Goal: Navigation & Orientation: Find specific page/section

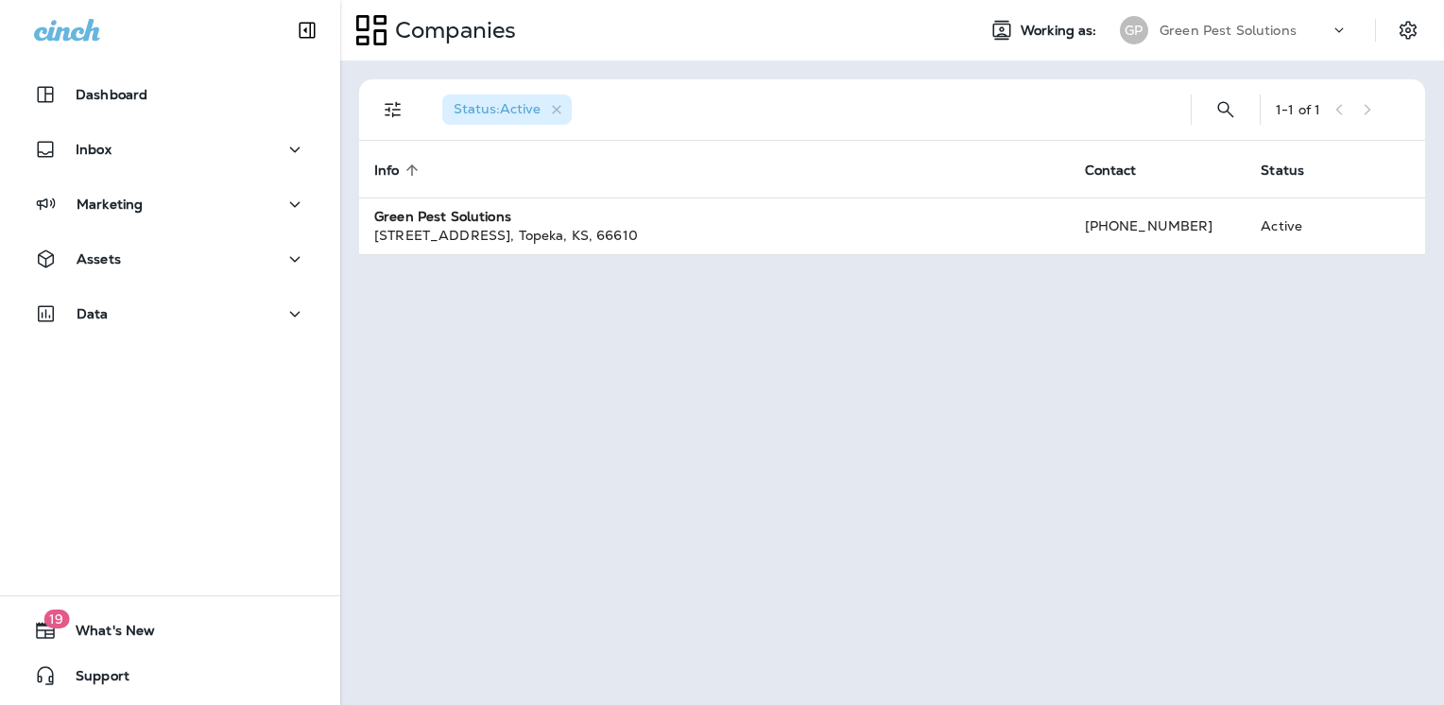
click at [1341, 31] on use at bounding box center [1340, 29] width 9 height 5
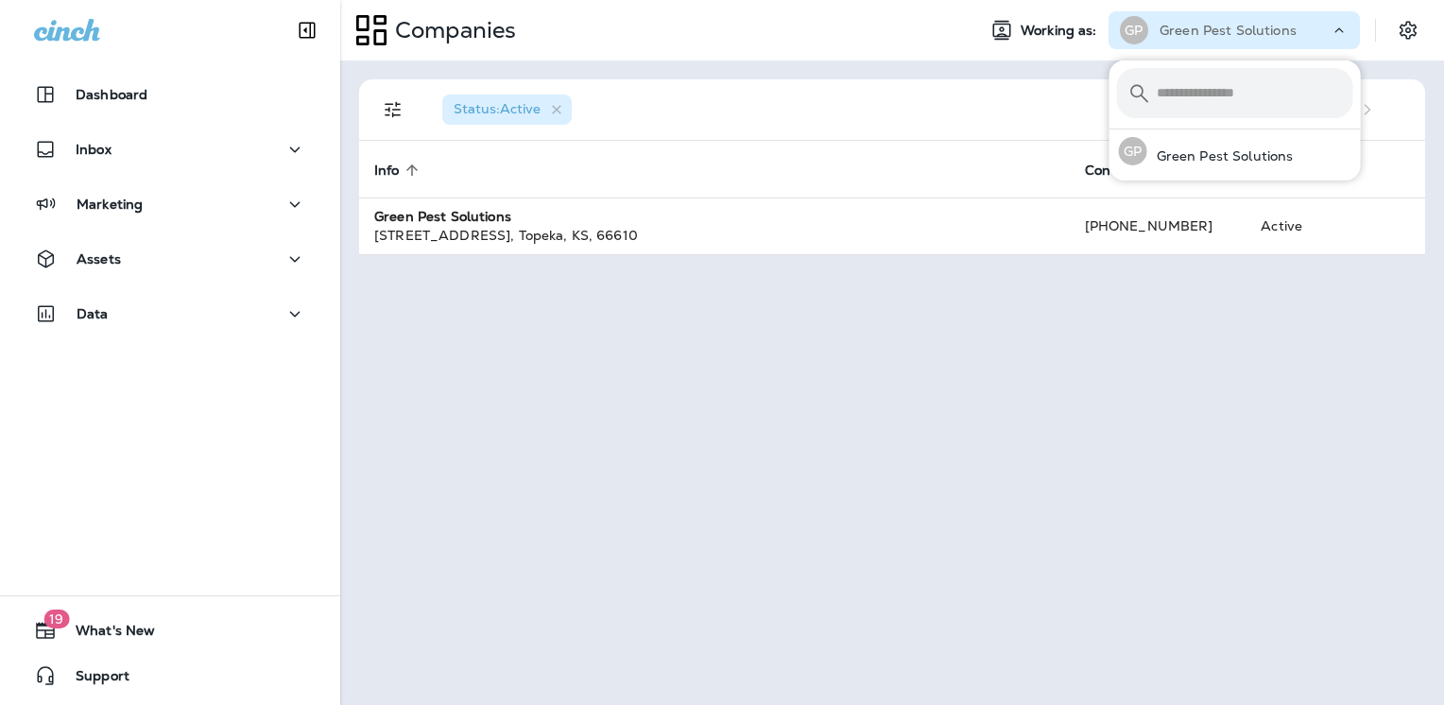
click at [1241, 95] on input "text" at bounding box center [1255, 93] width 197 height 50
click at [823, 365] on div "Status : Active 1 - 1 of 1 Info sorted ascending Contact Status Green Pest Solu…" at bounding box center [892, 383] width 1104 height 645
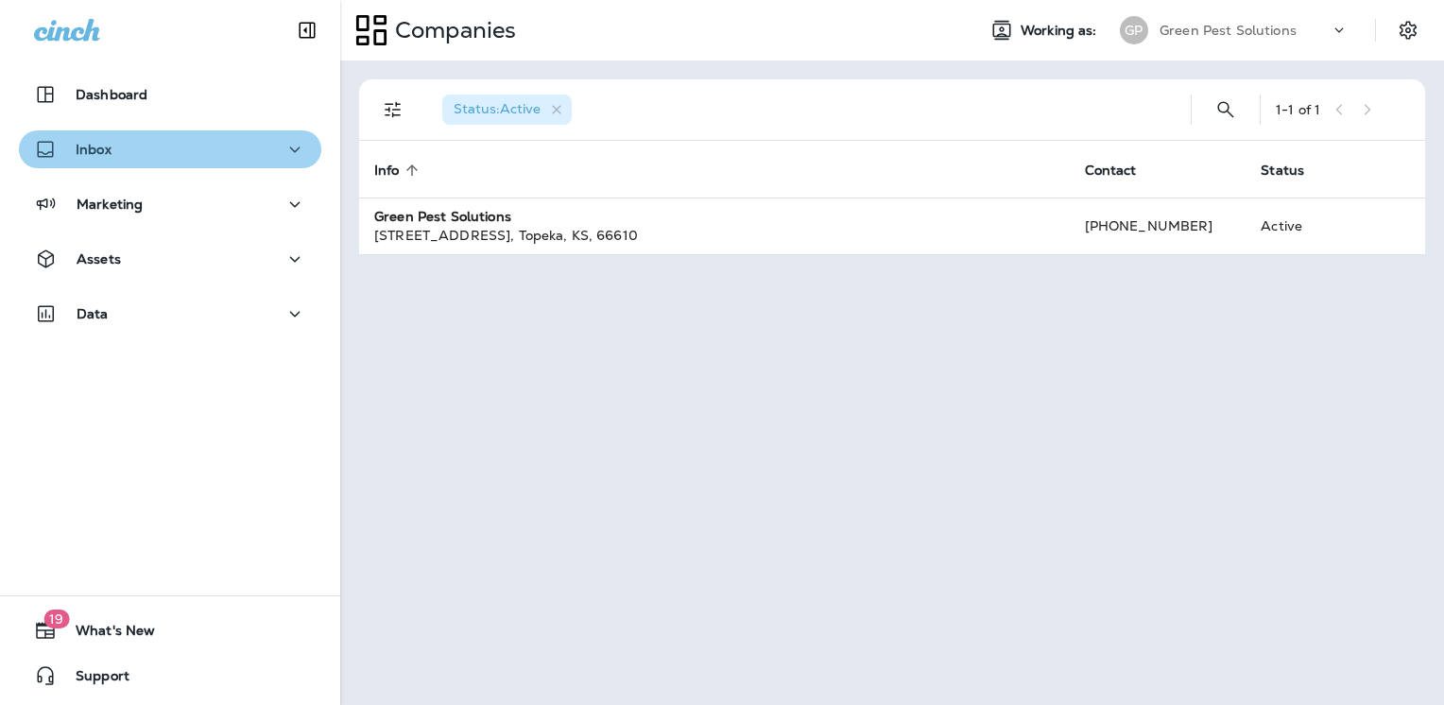
click at [218, 163] on button "Inbox" at bounding box center [170, 149] width 303 height 38
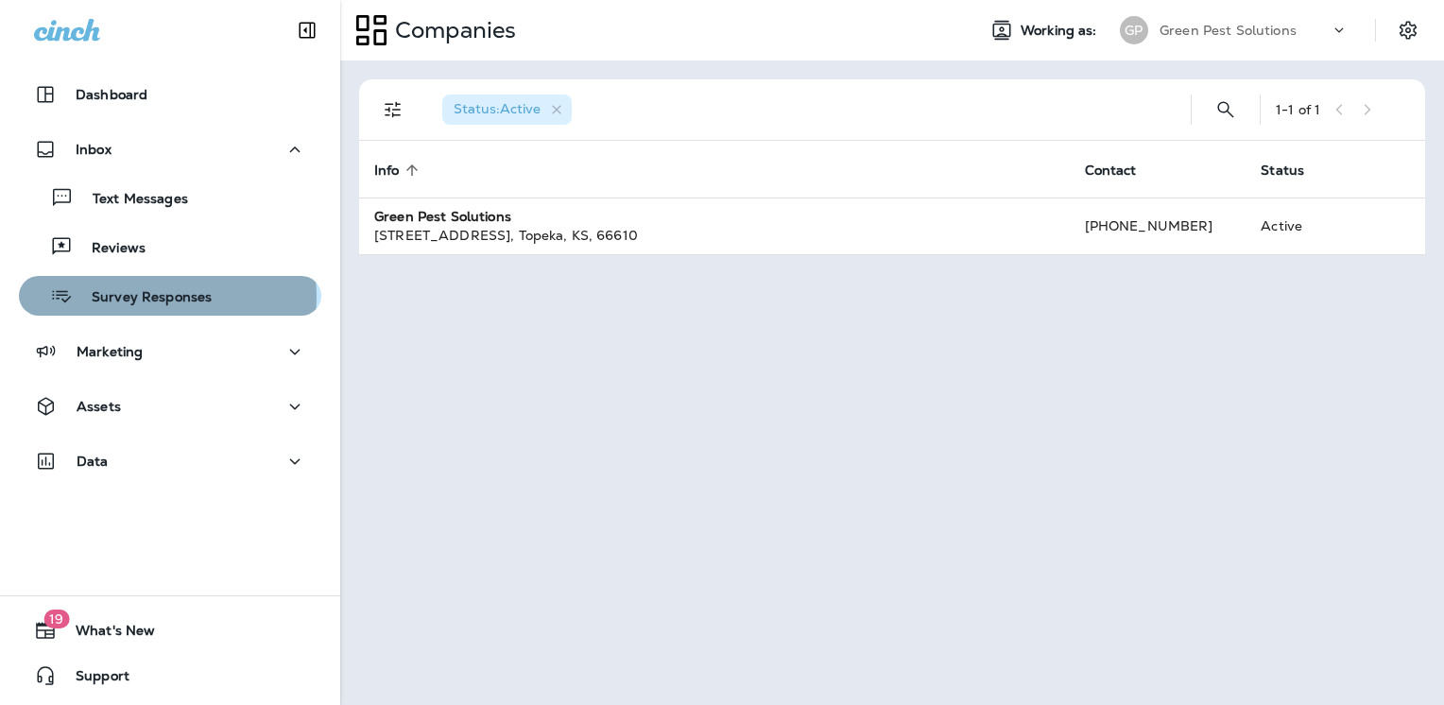
click at [166, 297] on p "Survey Responses" at bounding box center [142, 298] width 139 height 18
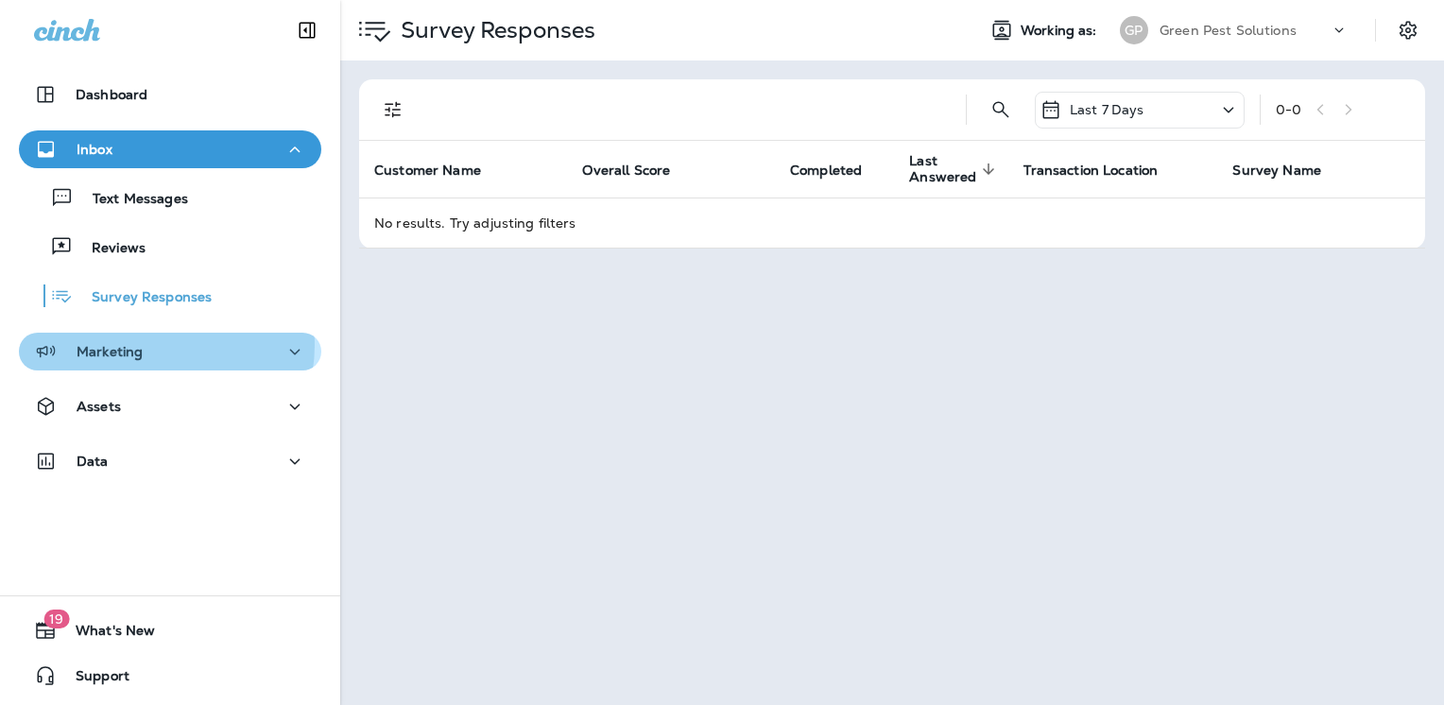
click at [158, 345] on div "Marketing" at bounding box center [170, 352] width 272 height 24
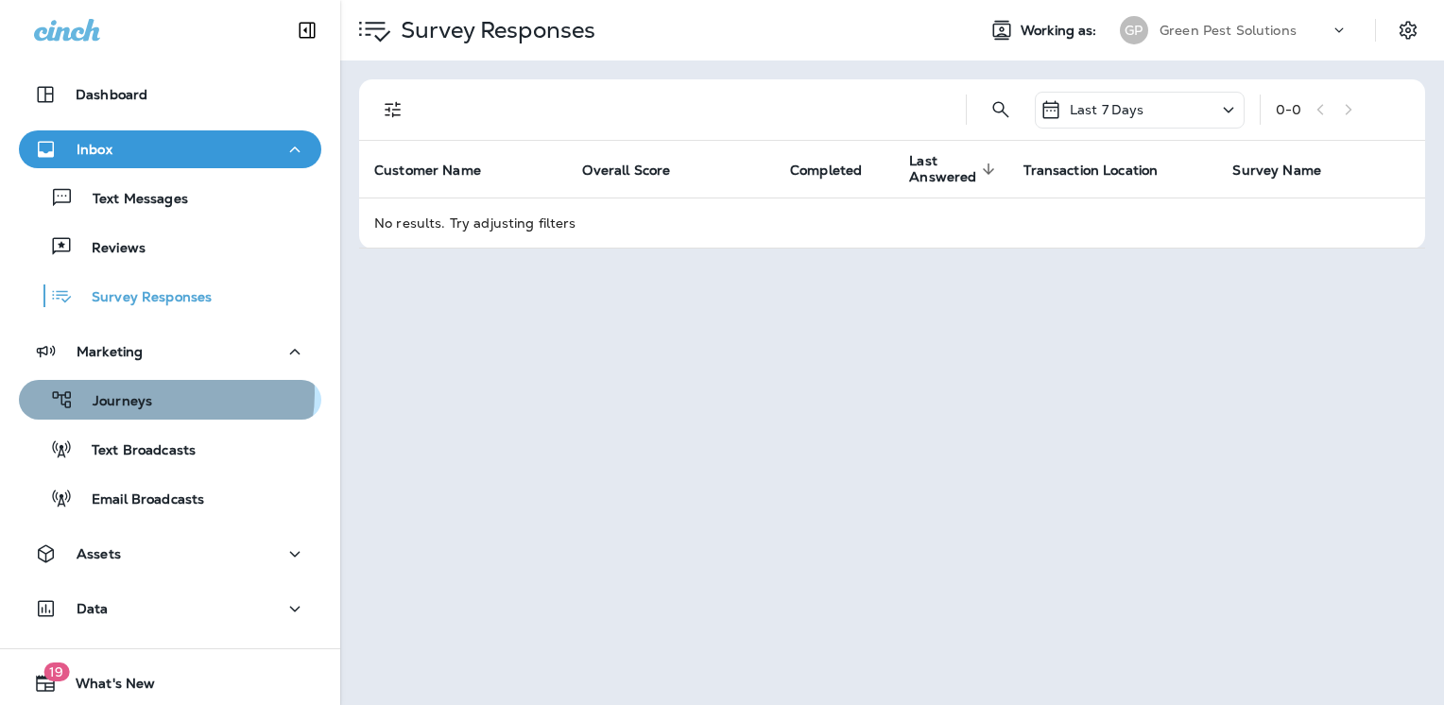
click at [150, 393] on div "Journeys" at bounding box center [169, 400] width 287 height 28
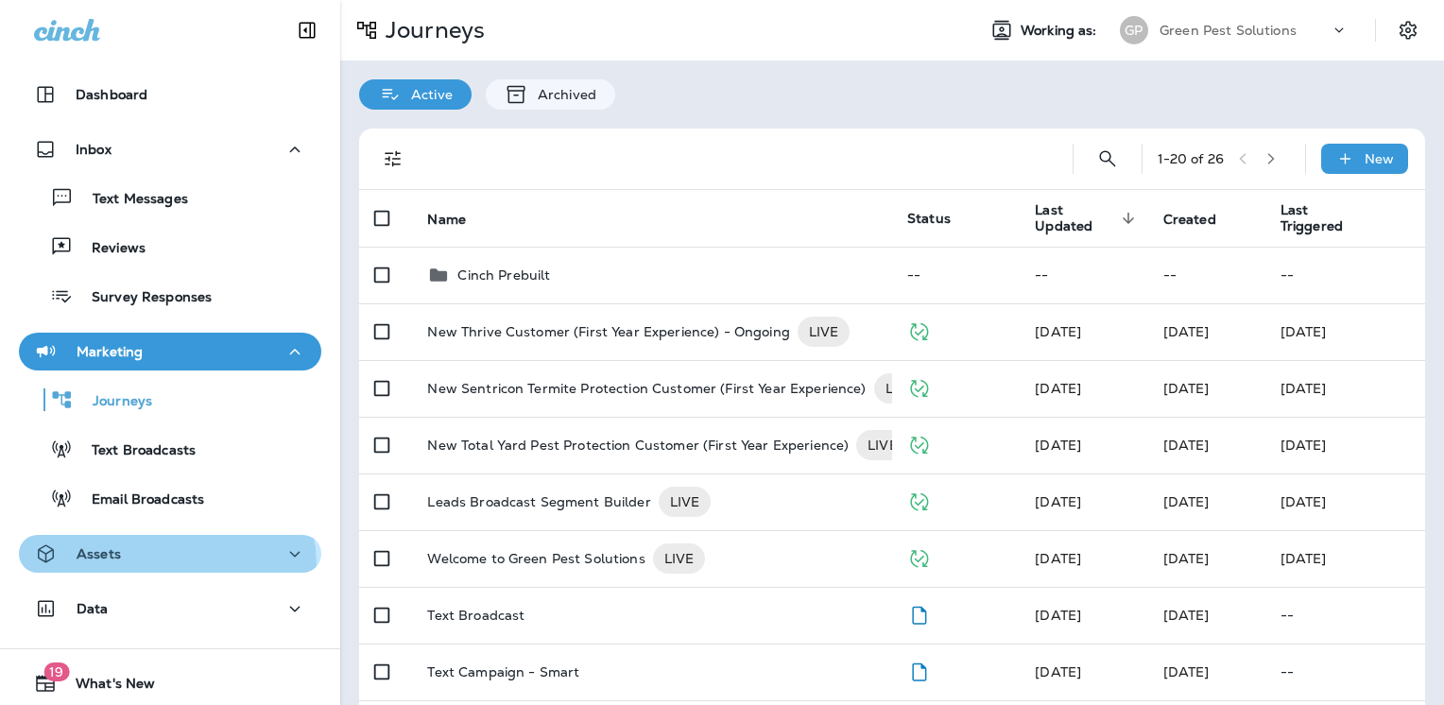
click at [154, 567] on button "Assets" at bounding box center [170, 554] width 303 height 38
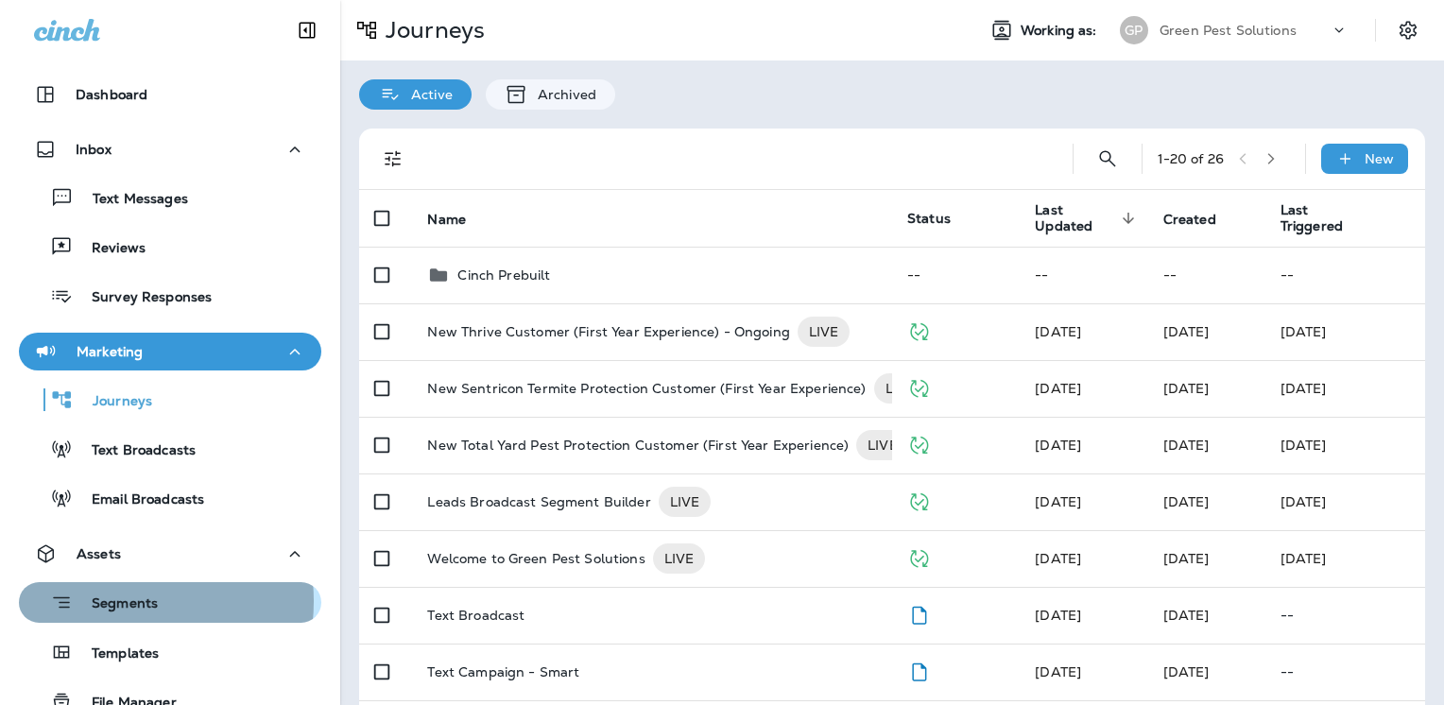
click at [106, 601] on p "Segments" at bounding box center [115, 605] width 85 height 19
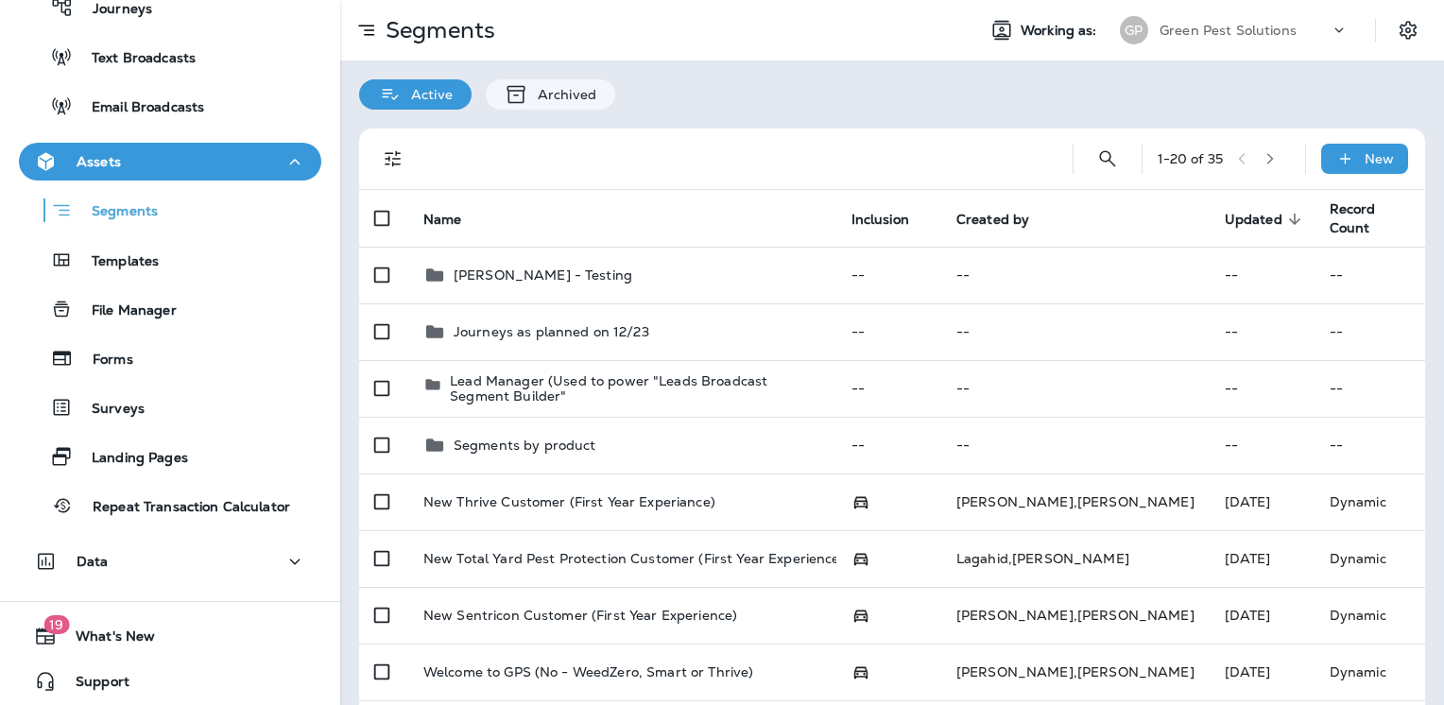
scroll to position [397, 0]
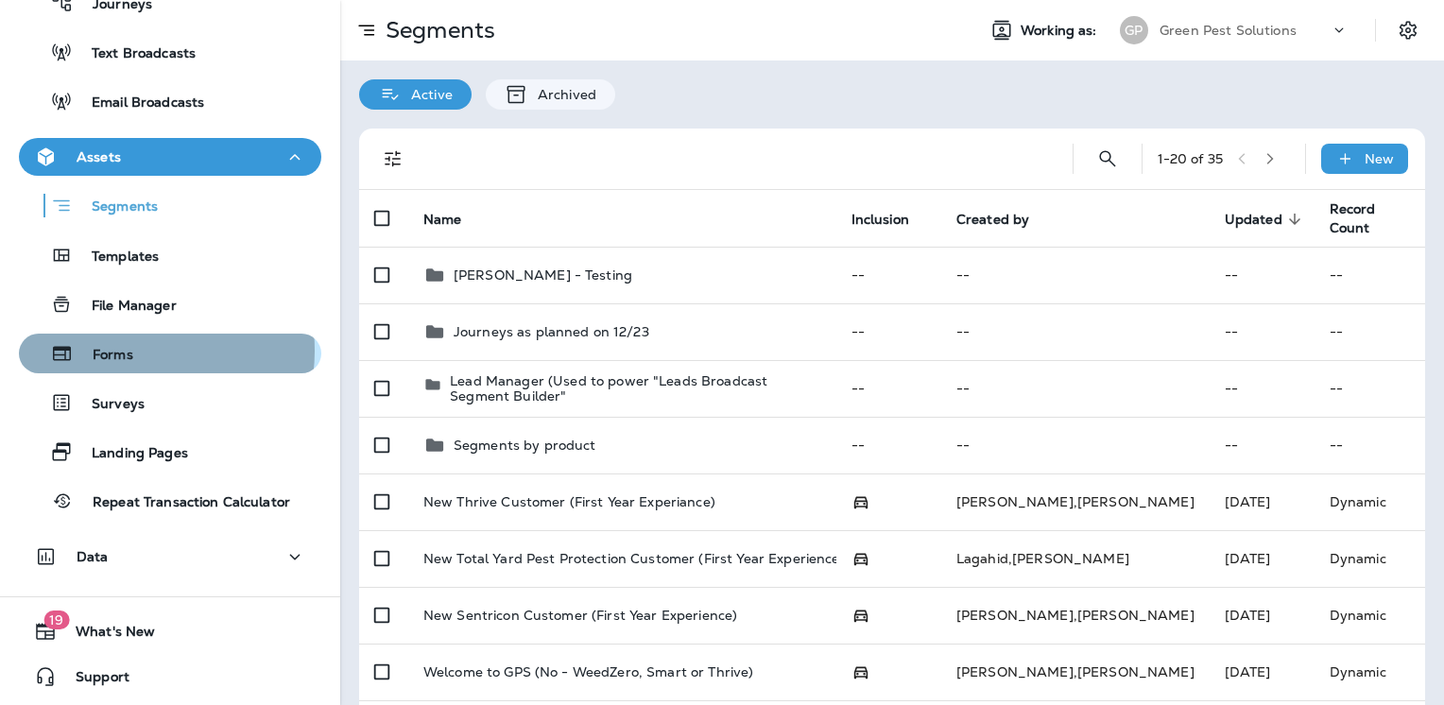
click at [128, 350] on p "Forms" at bounding box center [104, 356] width 60 height 18
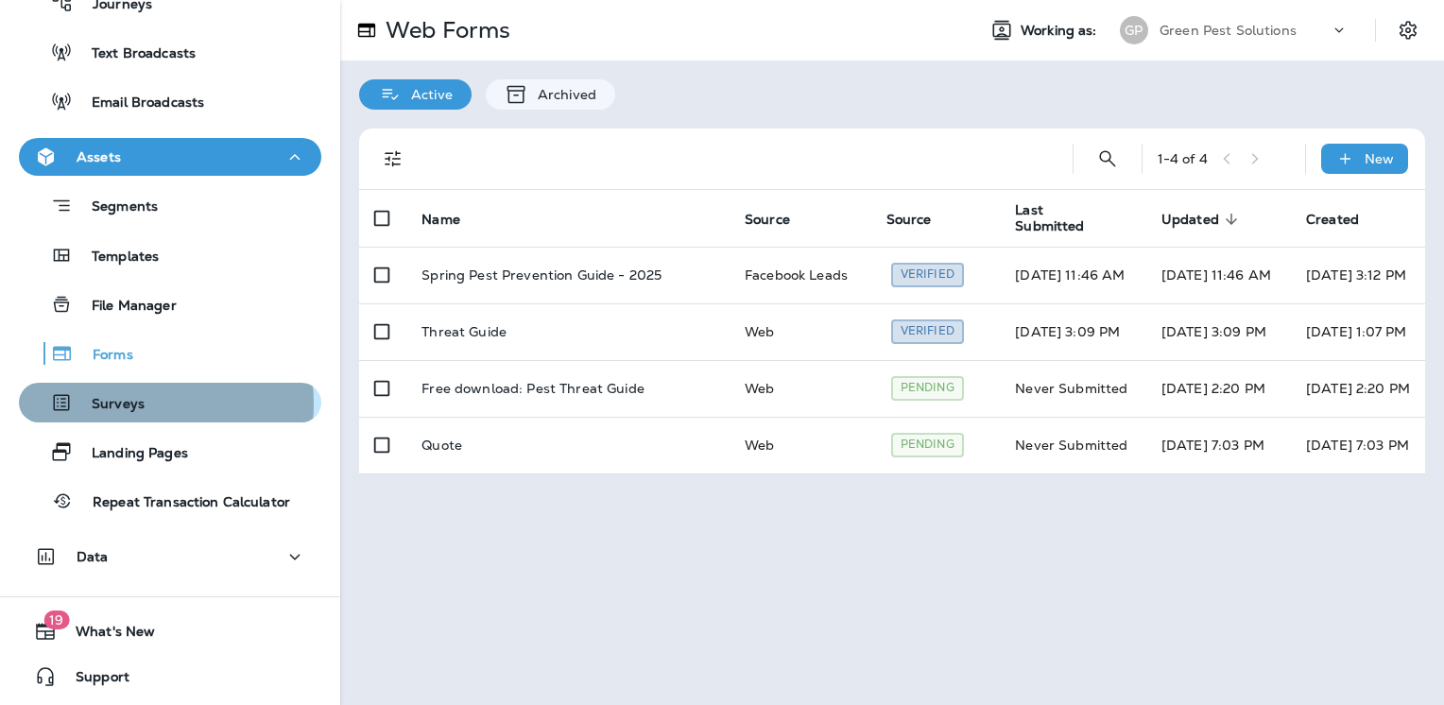
click at [122, 403] on p "Surveys" at bounding box center [109, 405] width 72 height 18
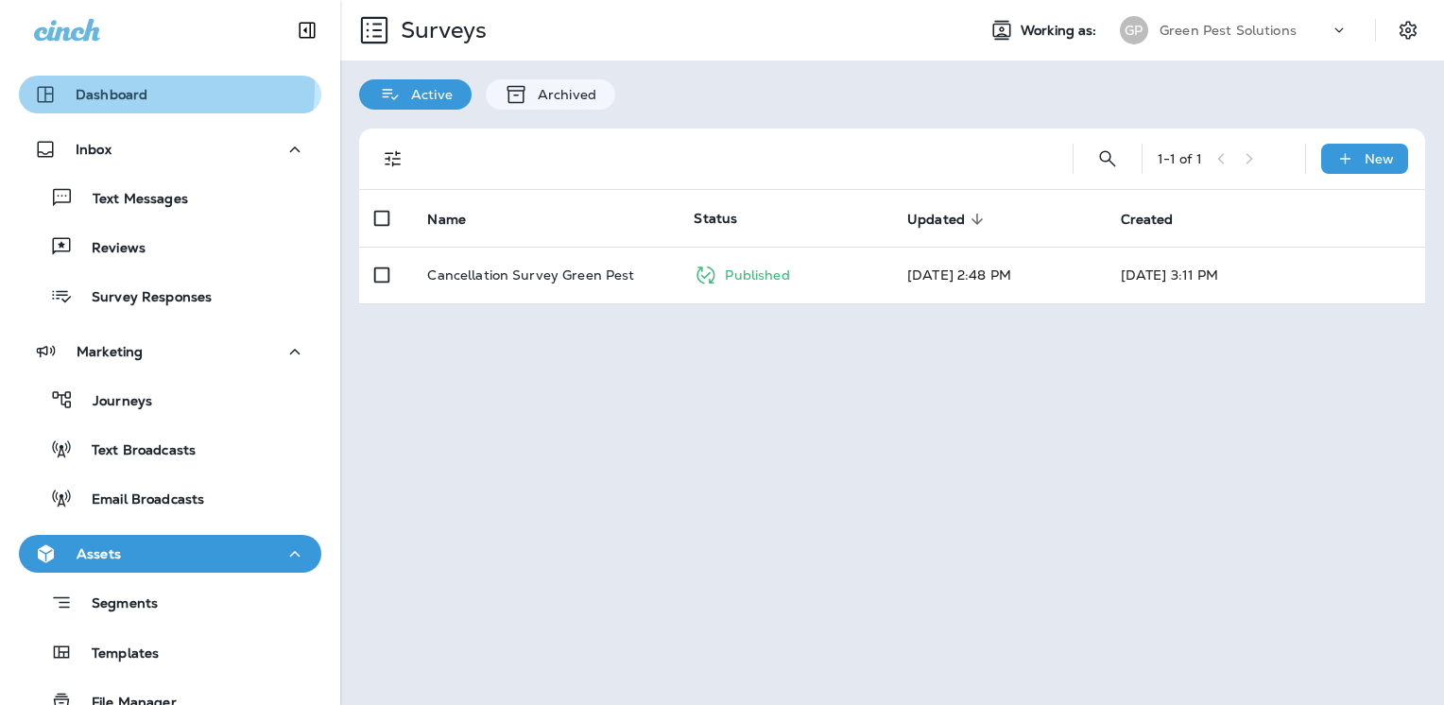
click at [117, 88] on p "Dashboard" at bounding box center [112, 94] width 72 height 15
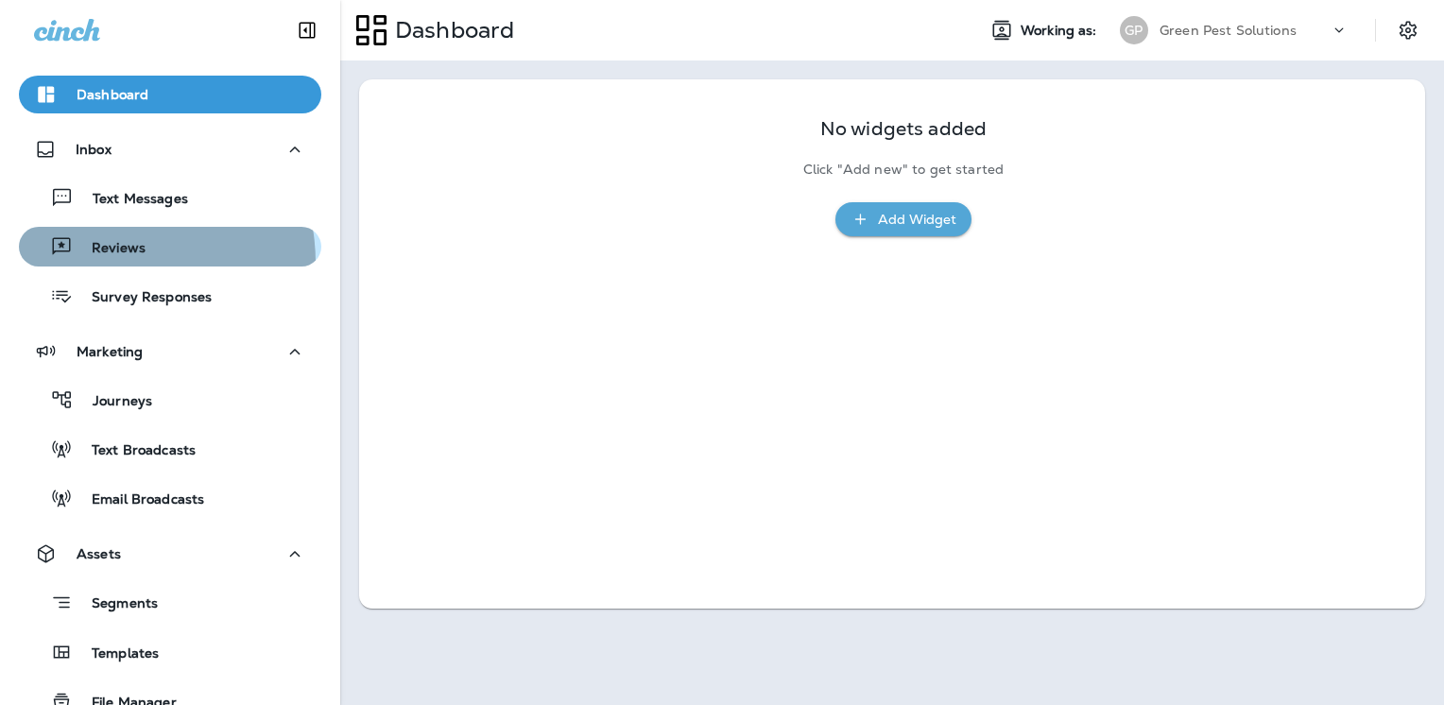
click at [108, 263] on button "Reviews" at bounding box center [170, 247] width 303 height 40
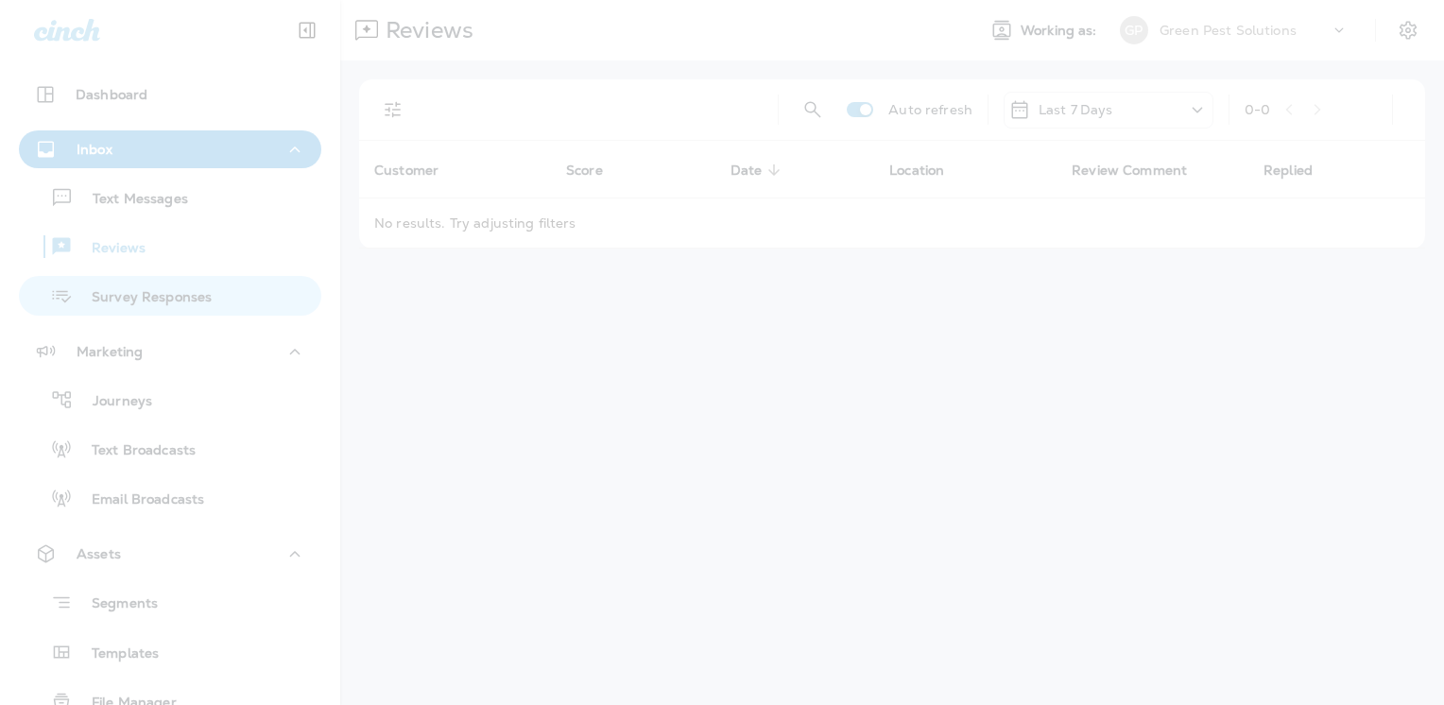
click at [112, 304] on div at bounding box center [722, 352] width 1444 height 705
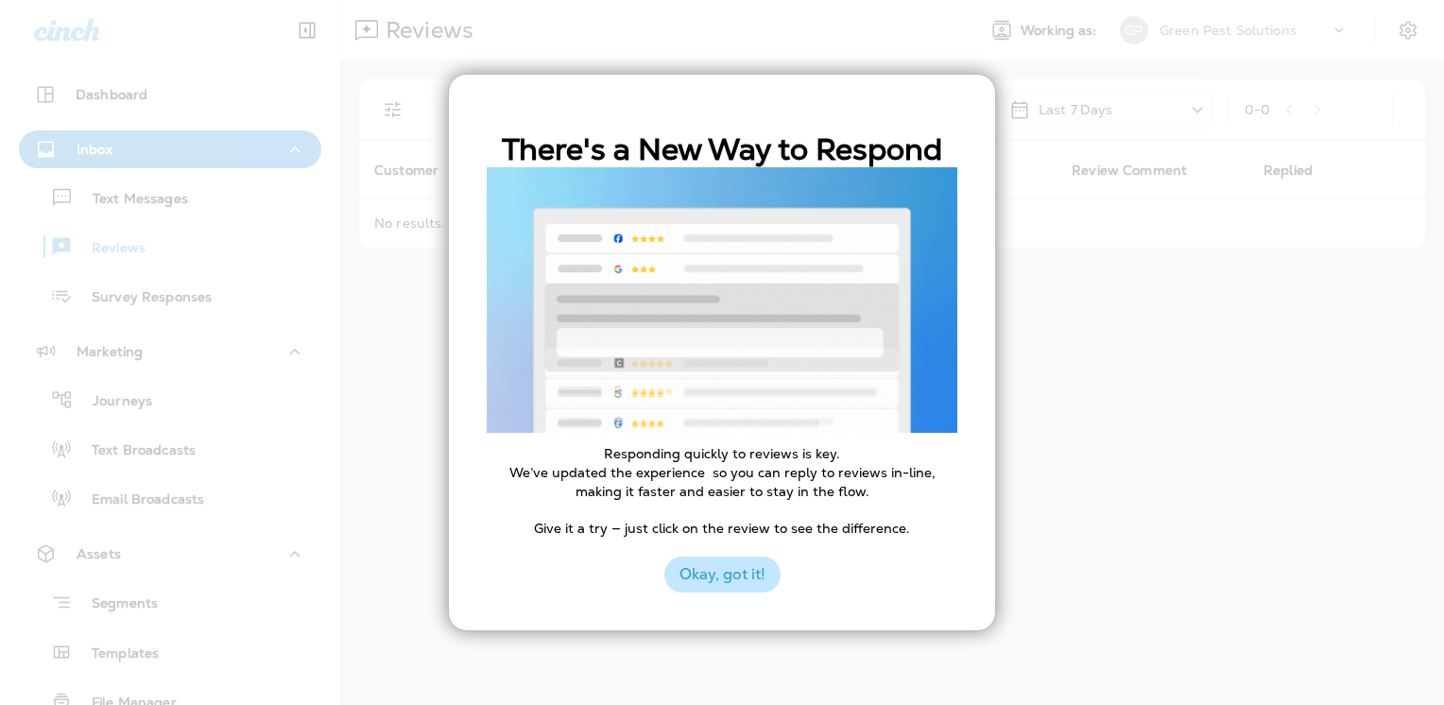
click at [729, 586] on button "Okay, got it!" at bounding box center [723, 575] width 116 height 36
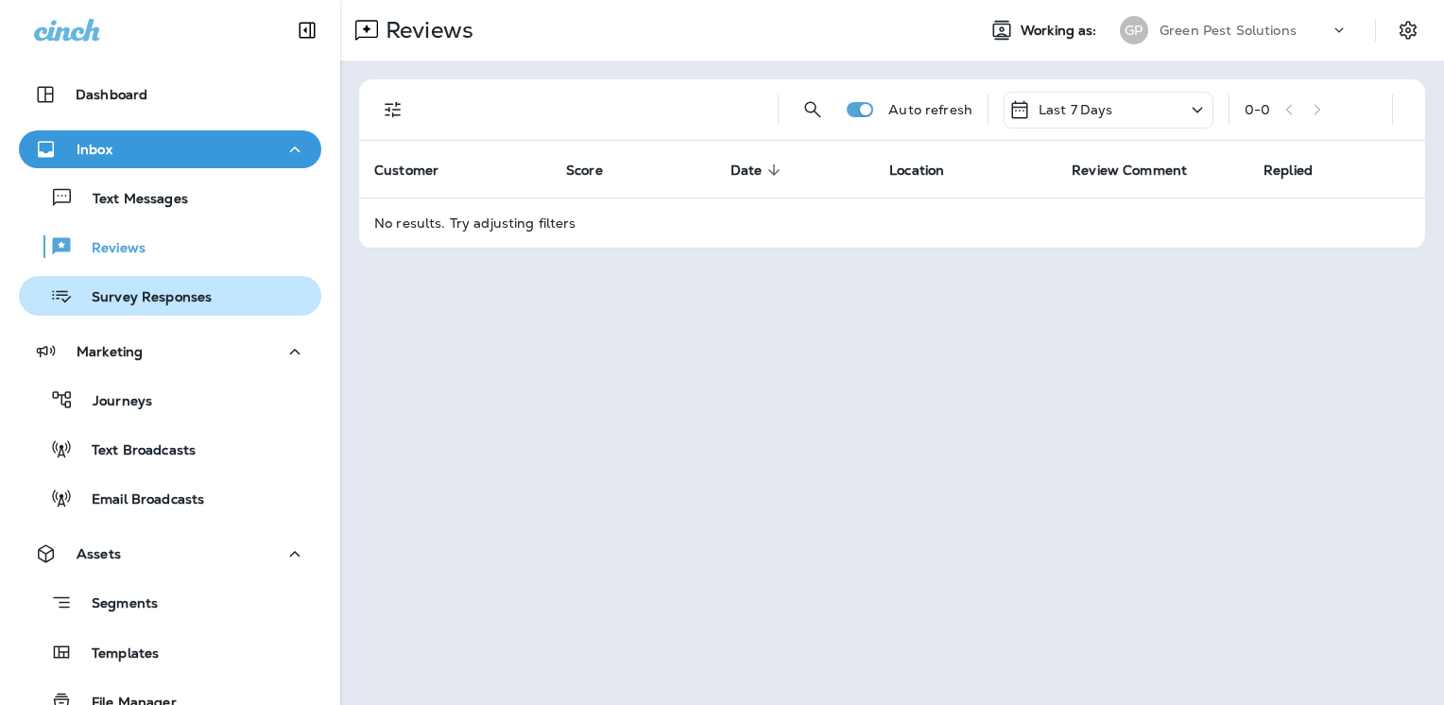
click at [130, 299] on p "Survey Responses" at bounding box center [142, 298] width 139 height 18
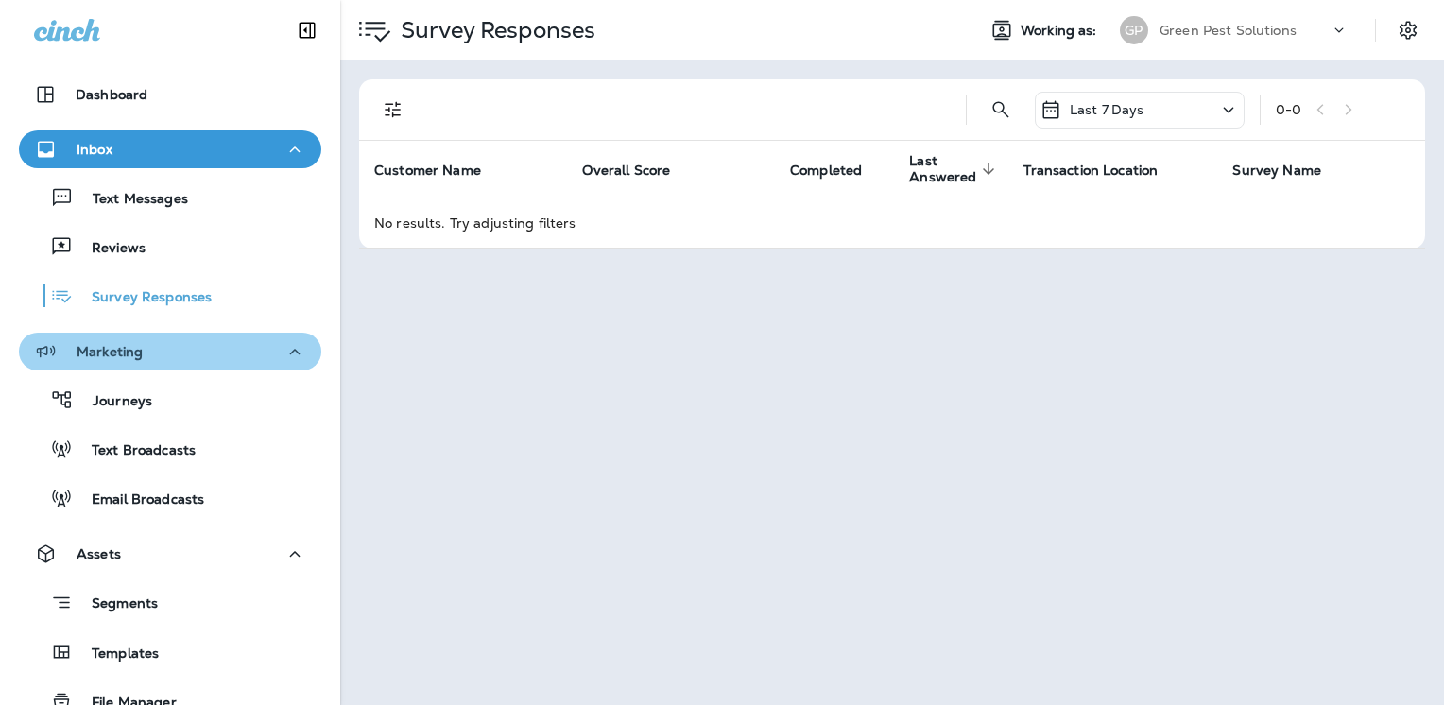
click at [285, 354] on icon "button" at bounding box center [295, 352] width 23 height 24
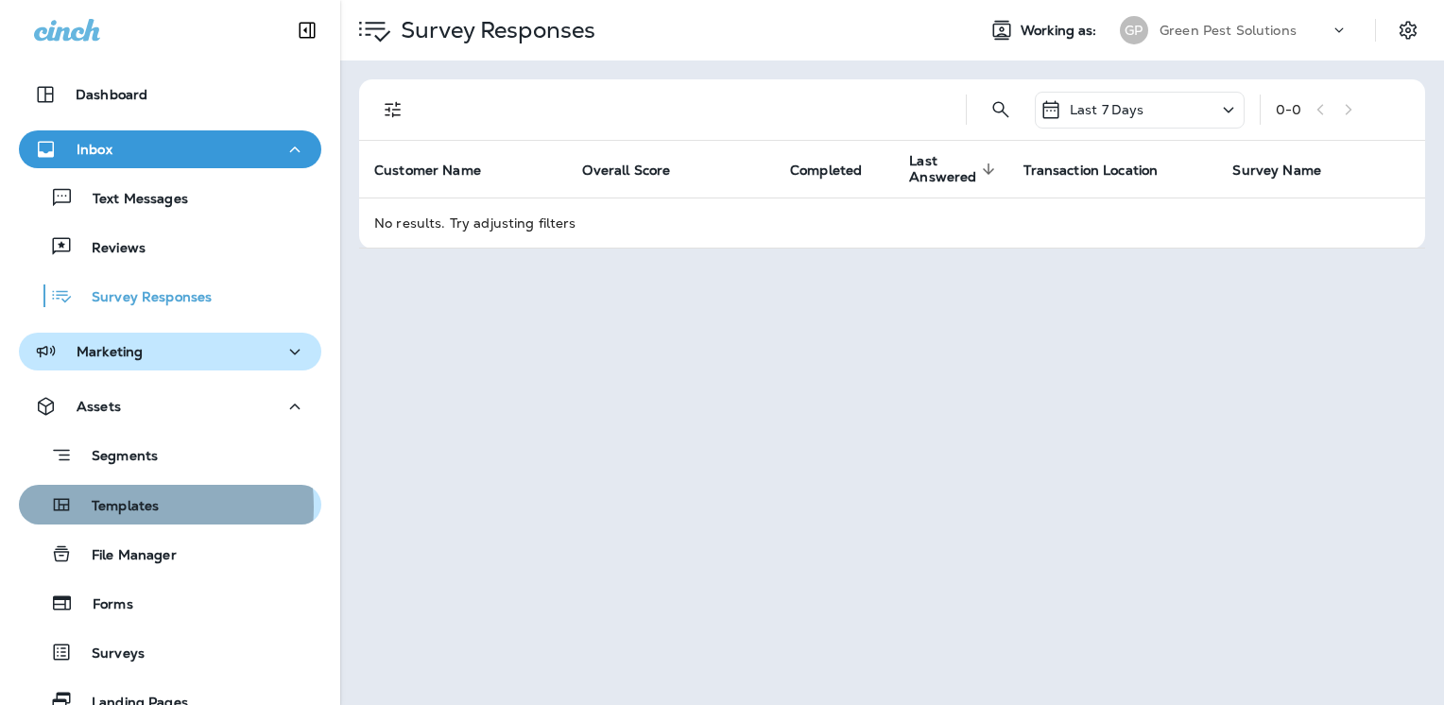
click at [114, 507] on p "Templates" at bounding box center [116, 507] width 86 height 18
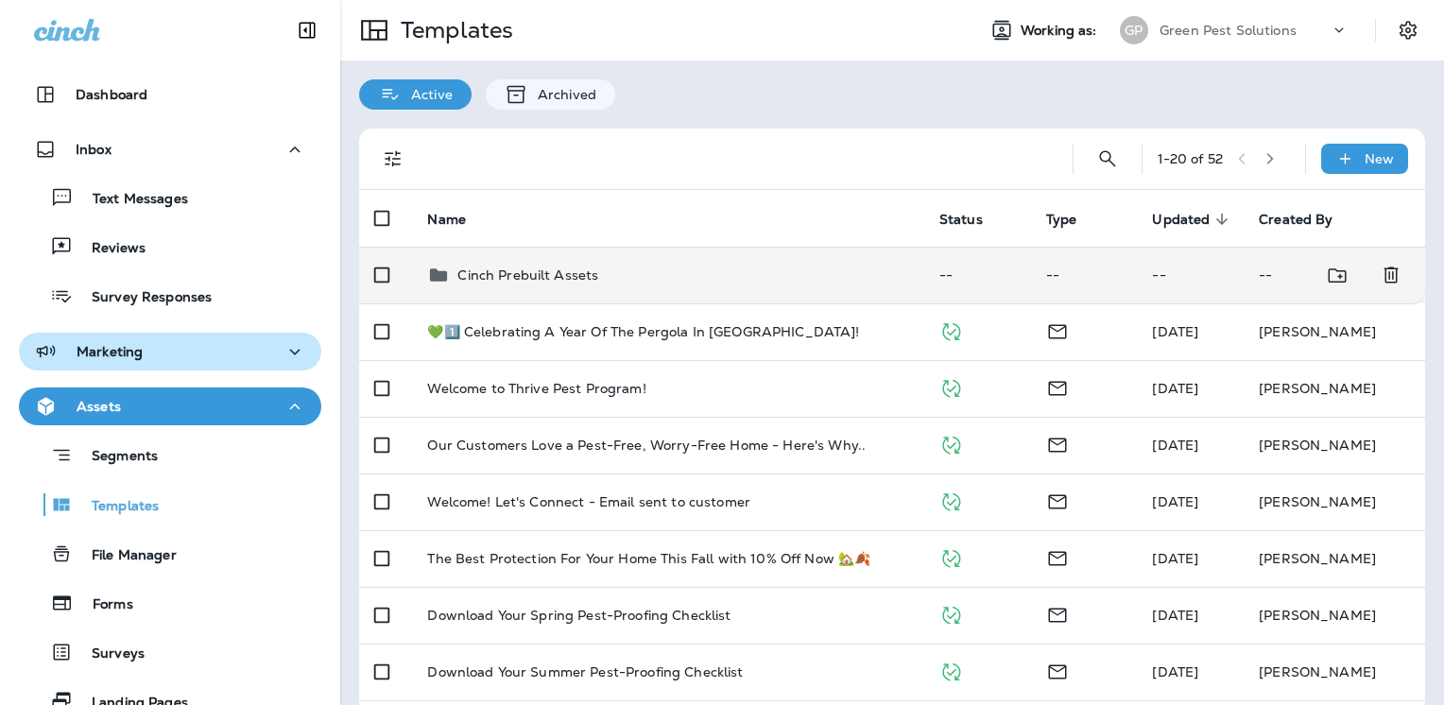
click at [548, 264] on div "Cinch Prebuilt Assets" at bounding box center [528, 275] width 141 height 23
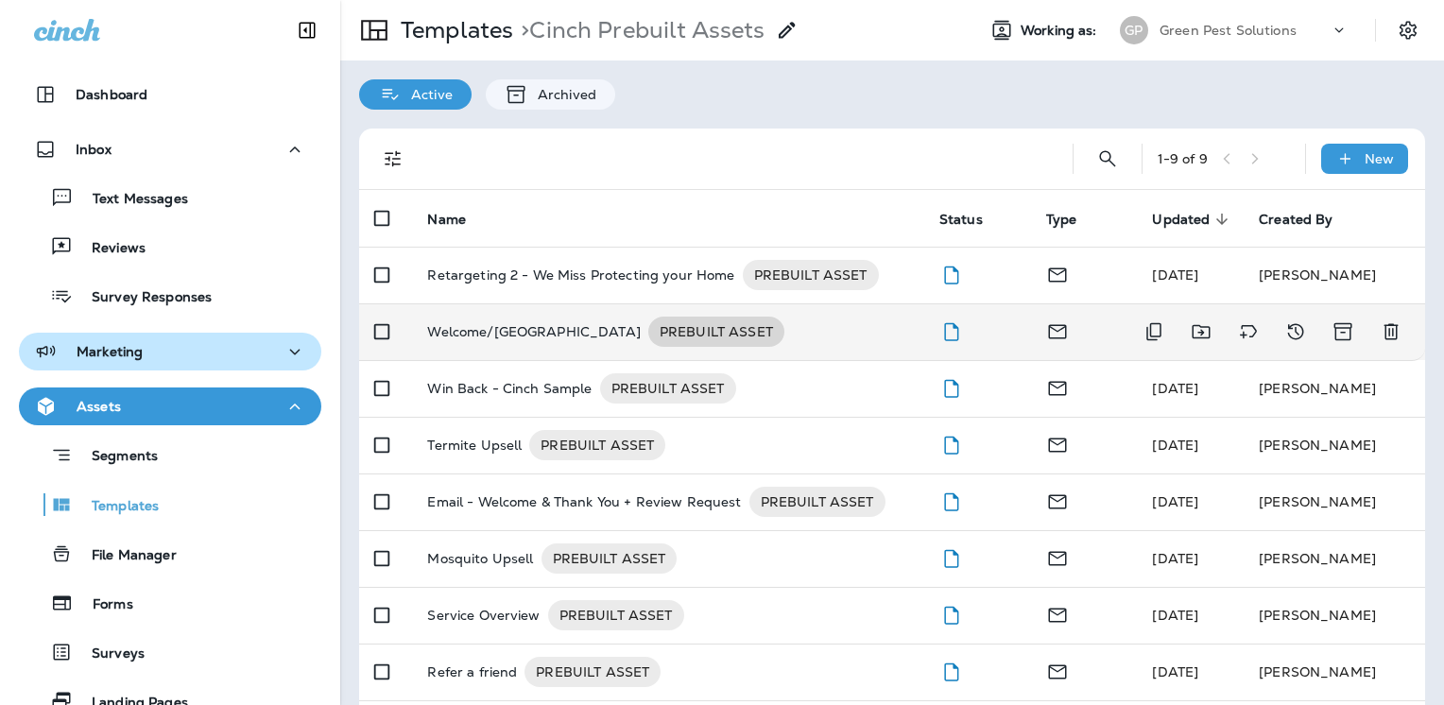
click at [649, 330] on span "PREBUILT ASSET" at bounding box center [717, 331] width 136 height 19
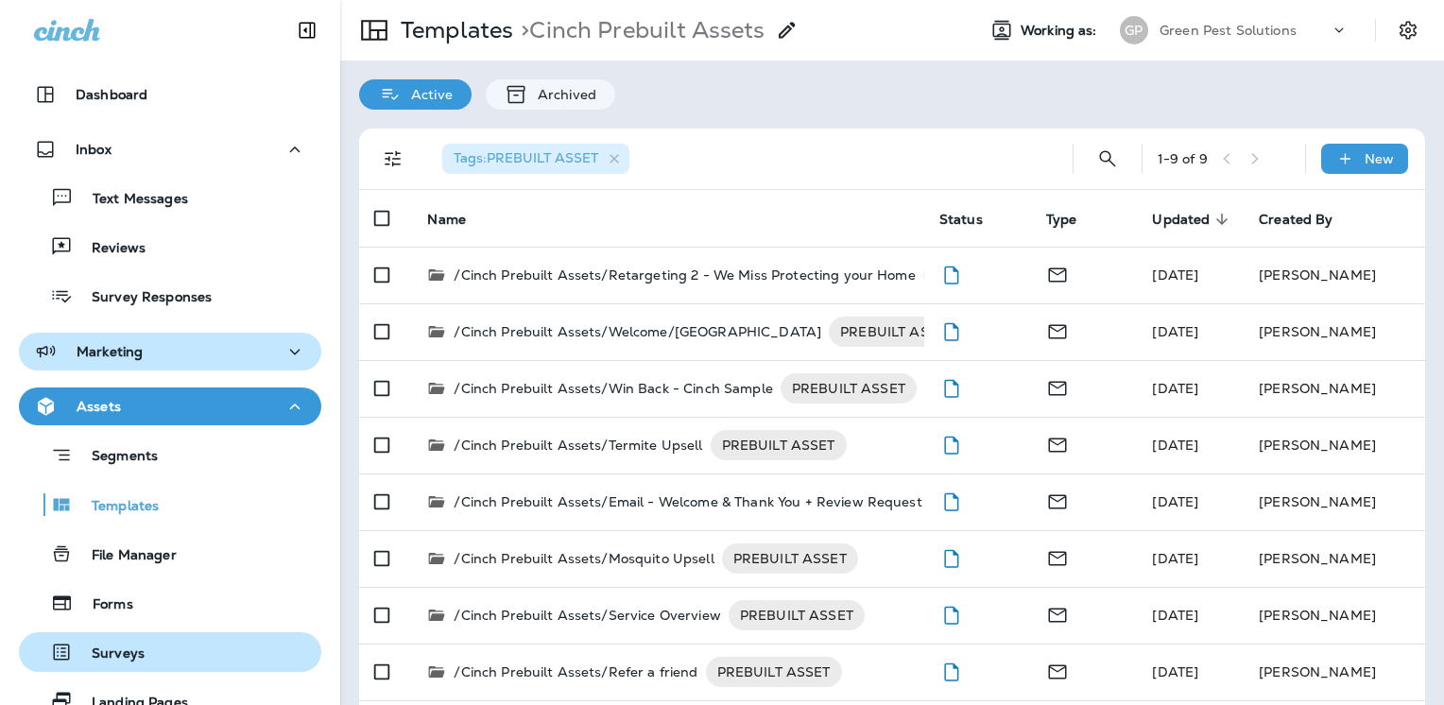
click at [109, 650] on p "Surveys" at bounding box center [109, 655] width 72 height 18
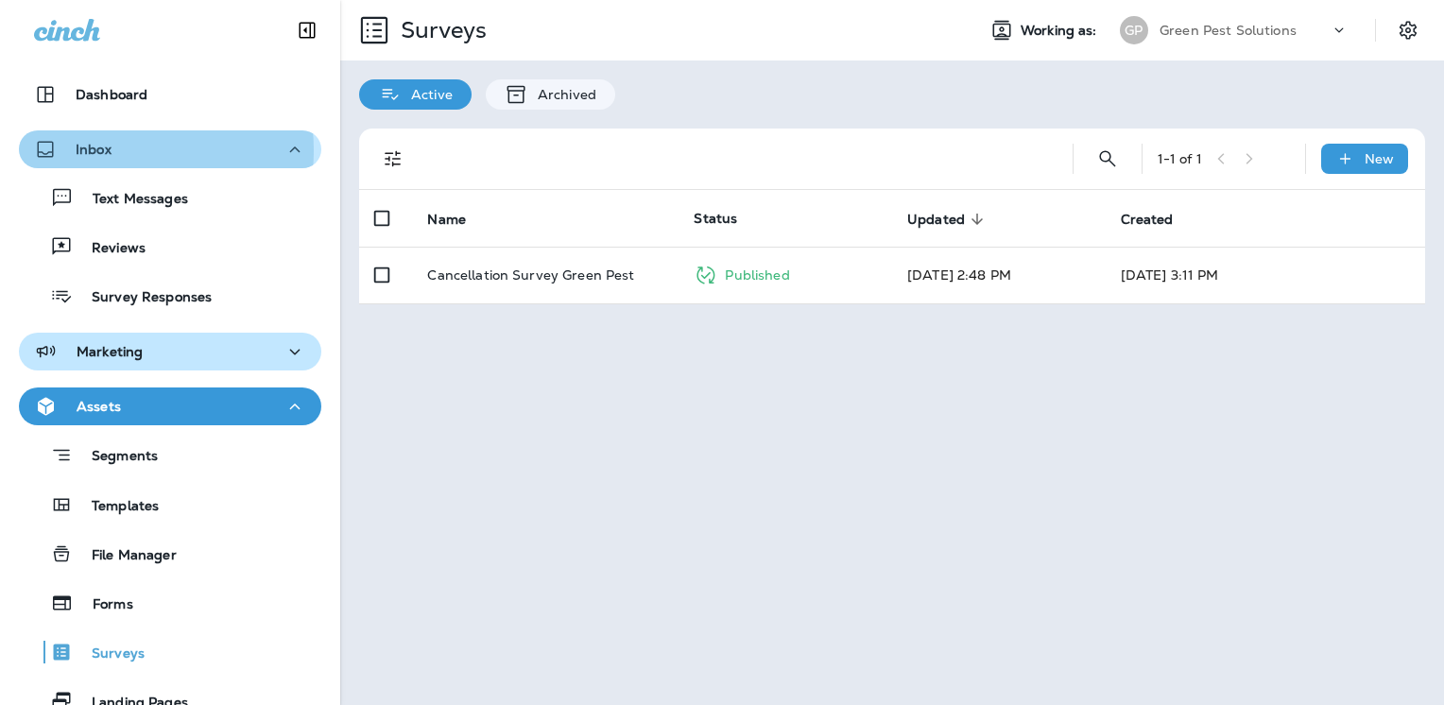
click at [112, 150] on div "Inbox" at bounding box center [170, 150] width 272 height 24
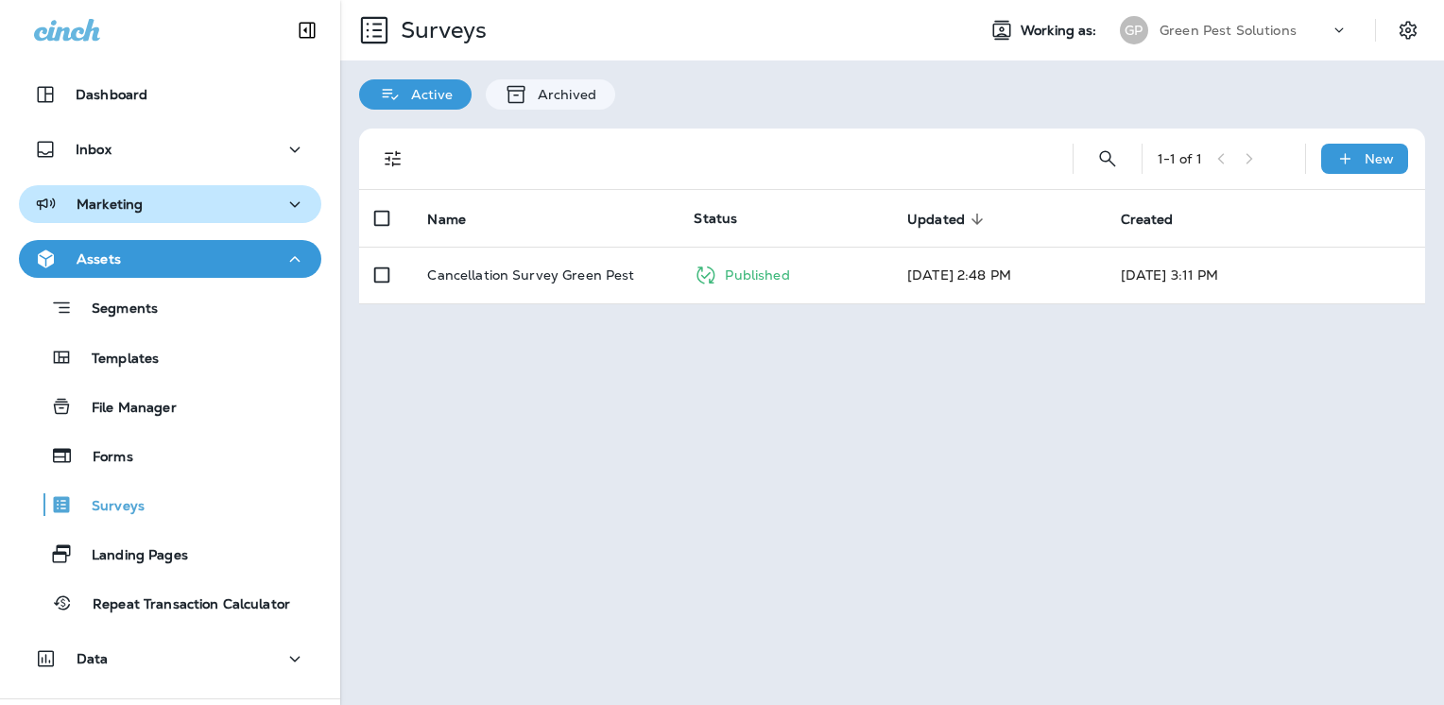
click at [1332, 35] on icon at bounding box center [1339, 30] width 19 height 19
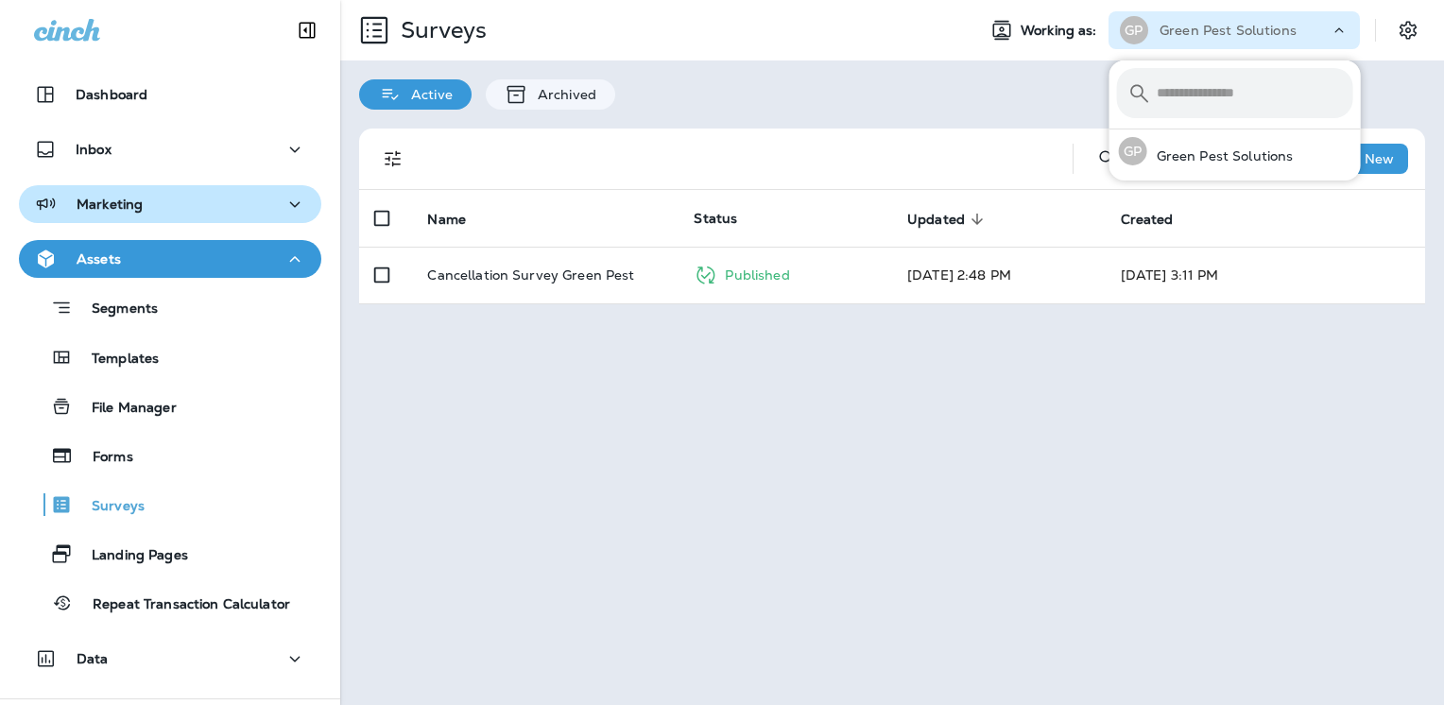
click at [1249, 105] on input "text" at bounding box center [1255, 93] width 197 height 50
type input "********"
click at [1384, 90] on div "Active Archived" at bounding box center [892, 85] width 1104 height 49
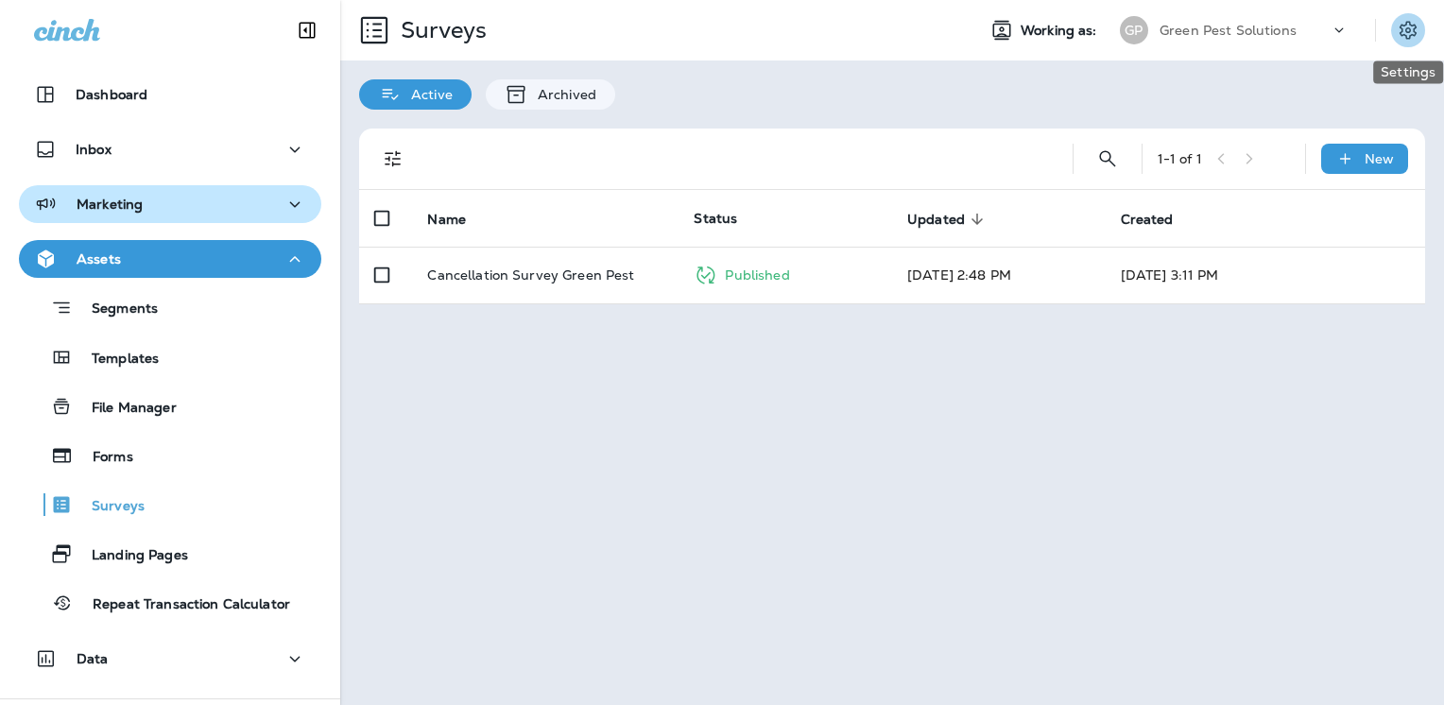
click at [1402, 35] on icon "Settings" at bounding box center [1408, 30] width 17 height 18
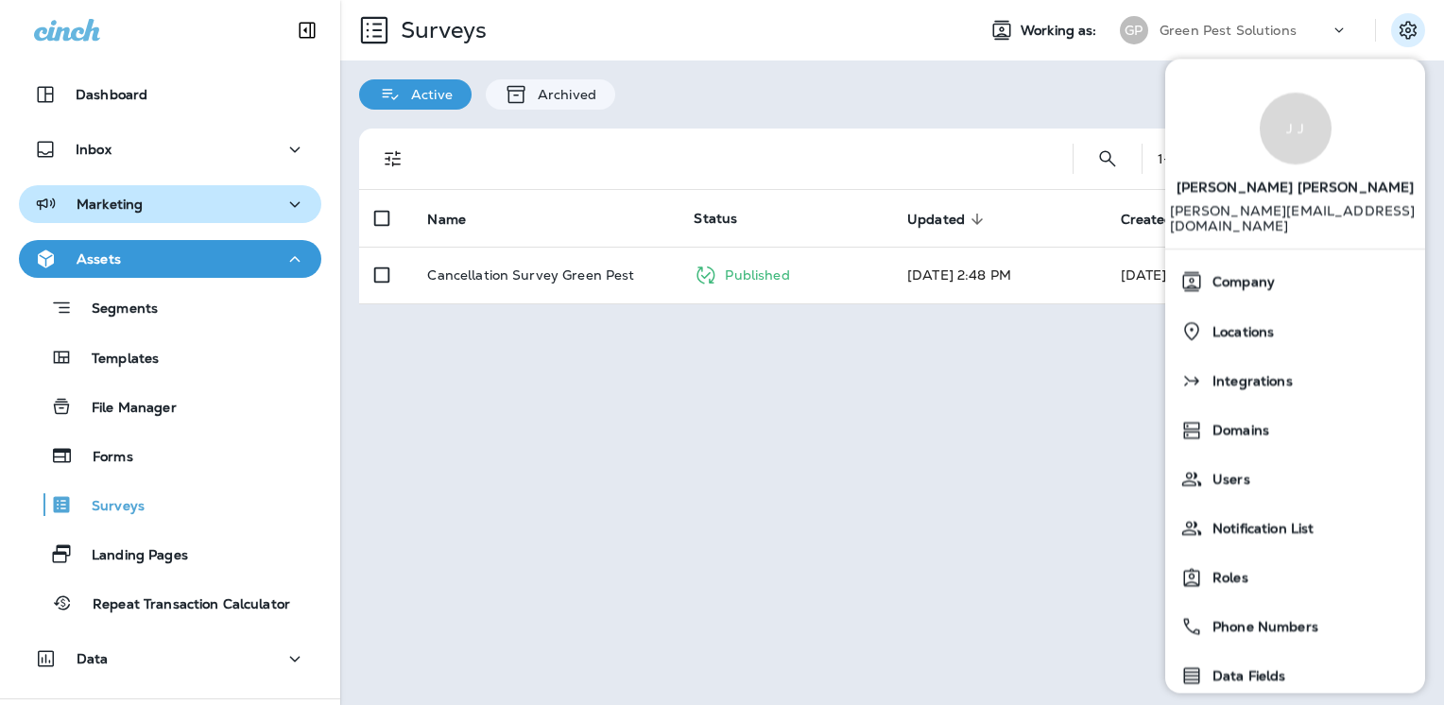
click at [927, 667] on div "Surveys Working as: [PERSON_NAME] Pest Solutions Active Archived 1 - 1 of 1 New…" at bounding box center [892, 352] width 1104 height 705
